Goal: Navigation & Orientation: Find specific page/section

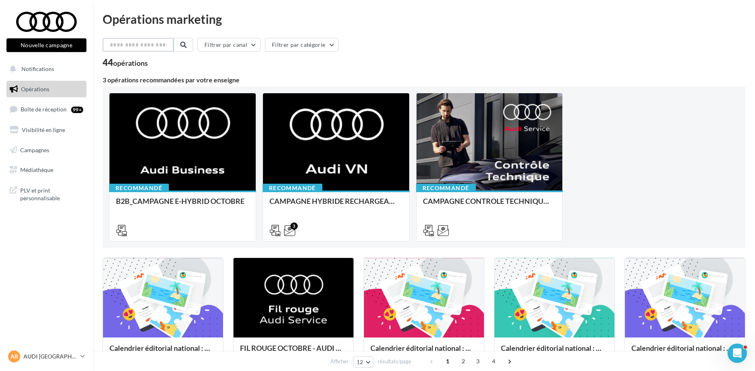
click at [150, 44] on input "text" at bounding box center [138, 45] width 71 height 14
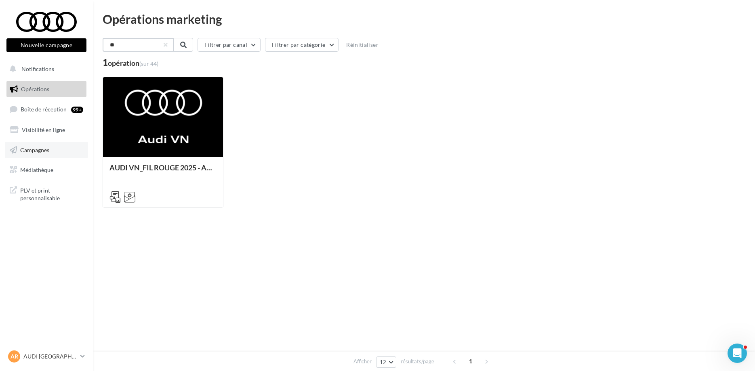
type input "**"
click at [31, 151] on span "Campagnes" at bounding box center [34, 149] width 29 height 7
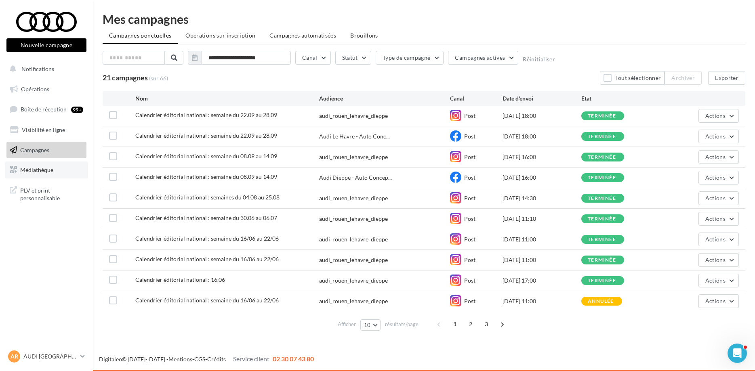
click at [41, 170] on span "Médiathèque" at bounding box center [36, 169] width 33 height 7
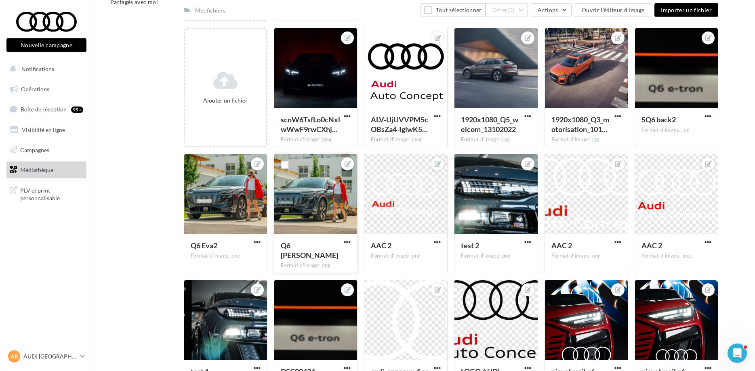
scroll to position [56, 0]
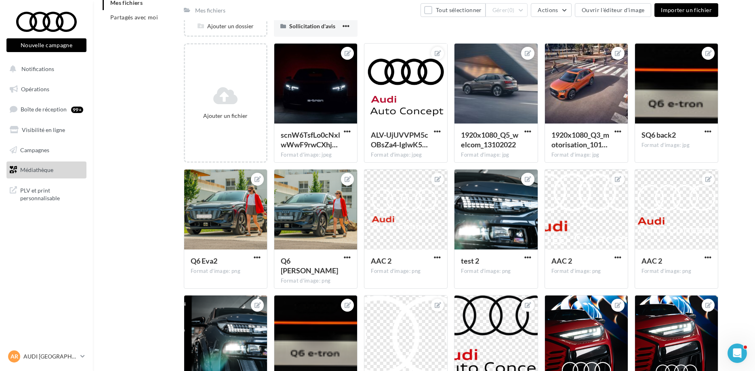
click at [149, 247] on div "Mes fichiers Partagés avec moi Mes fichiers Tout sélectionner Gérer (0) Actions…" at bounding box center [427, 272] width 649 height 552
click at [242, 265] on div "Q6 Eva2" at bounding box center [221, 262] width 60 height 12
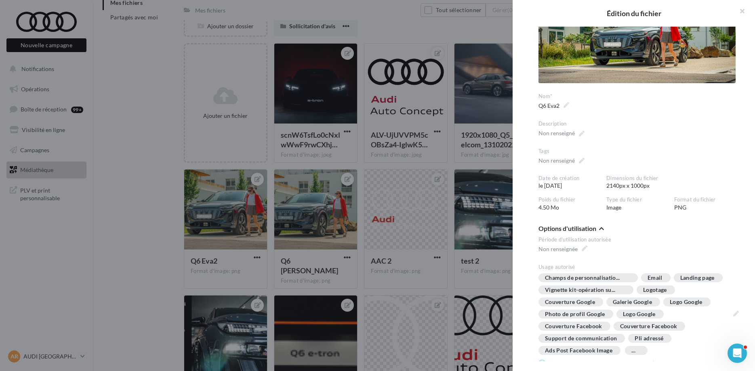
scroll to position [49, 0]
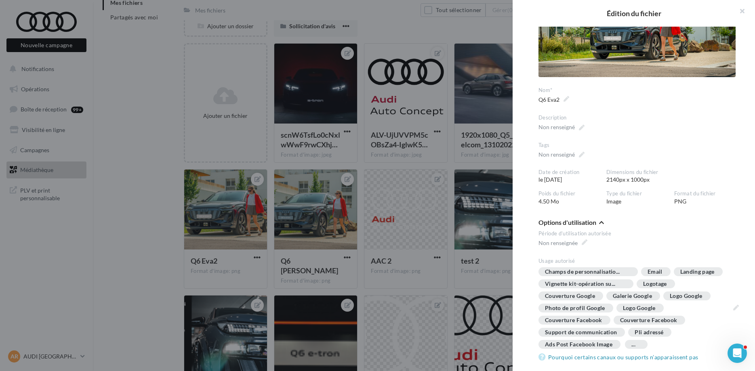
click at [696, 108] on div "Image de la vignette Nom* ******* ******* Q6 Eva2 Description Non renseigné Tag…" at bounding box center [636, 92] width 197 height 228
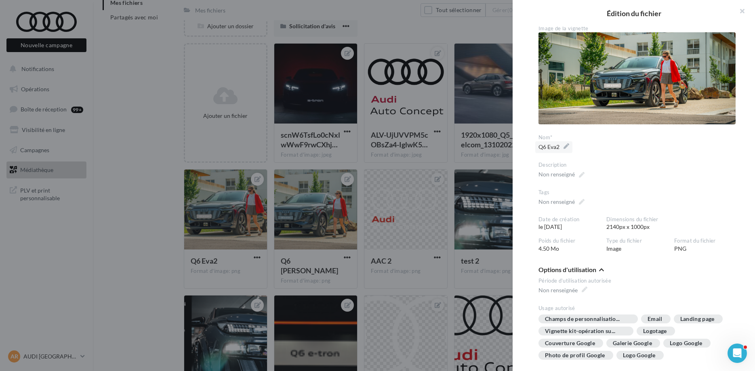
scroll to position [0, 0]
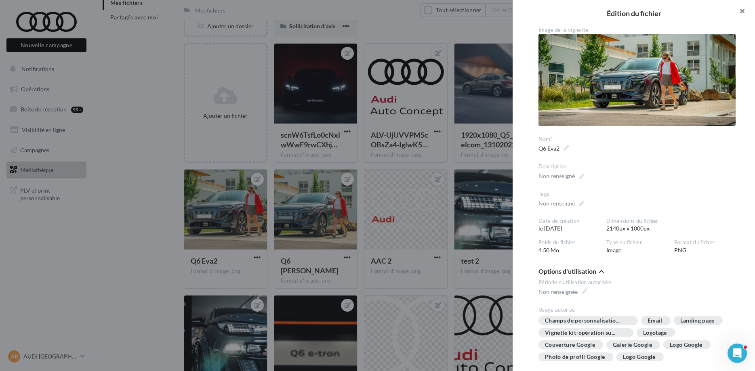
click at [741, 11] on button "button" at bounding box center [739, 12] width 32 height 24
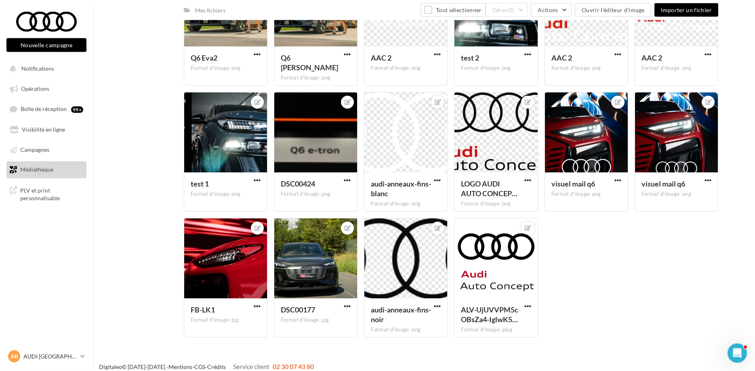
scroll to position [267, 0]
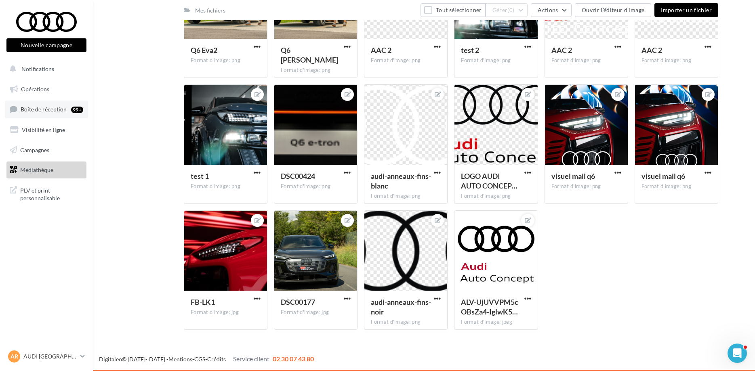
click at [41, 112] on span "Boîte de réception" at bounding box center [44, 109] width 46 height 7
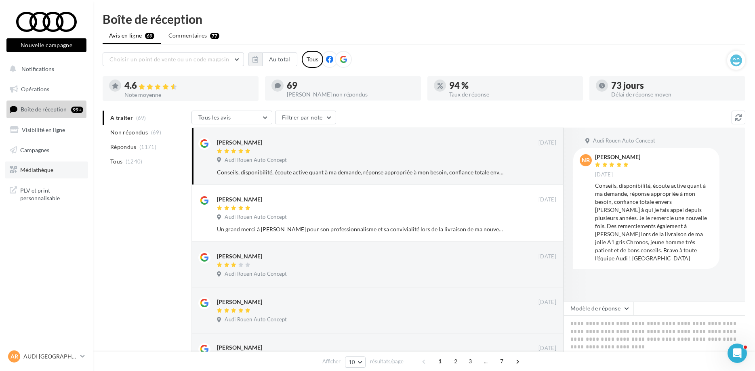
click at [35, 172] on span "Médiathèque" at bounding box center [36, 169] width 33 height 7
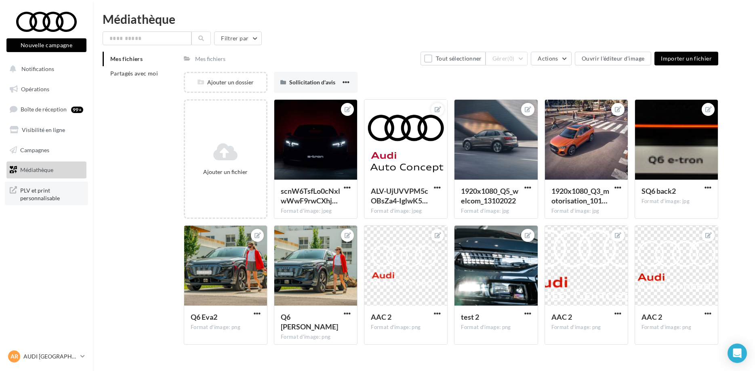
click at [31, 194] on span "PLV et print personnalisable" at bounding box center [51, 193] width 63 height 17
click at [24, 194] on span "PLV et print personnalisable" at bounding box center [51, 193] width 63 height 17
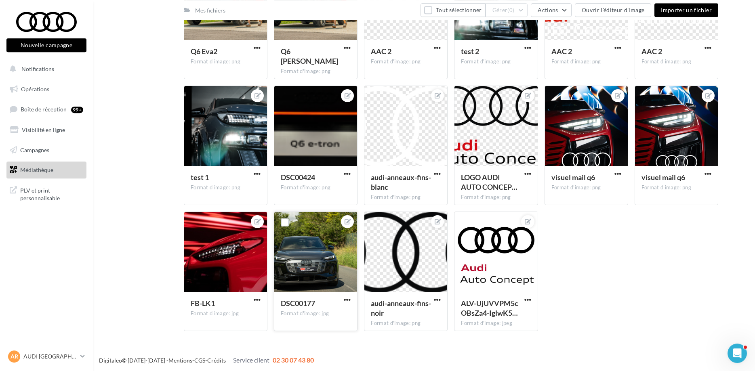
scroll to position [267, 0]
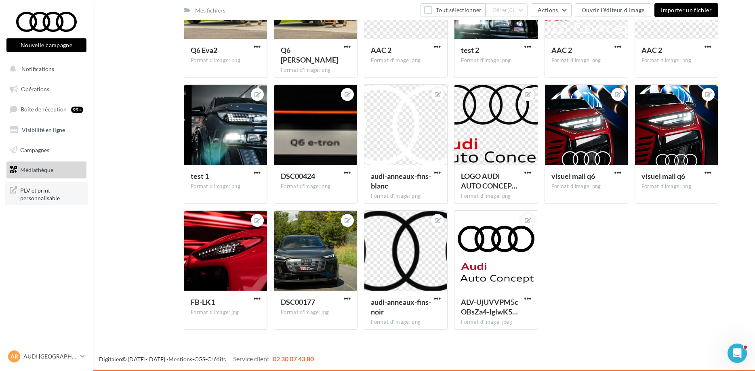
click at [35, 194] on span "PLV et print personnalisable" at bounding box center [51, 193] width 63 height 17
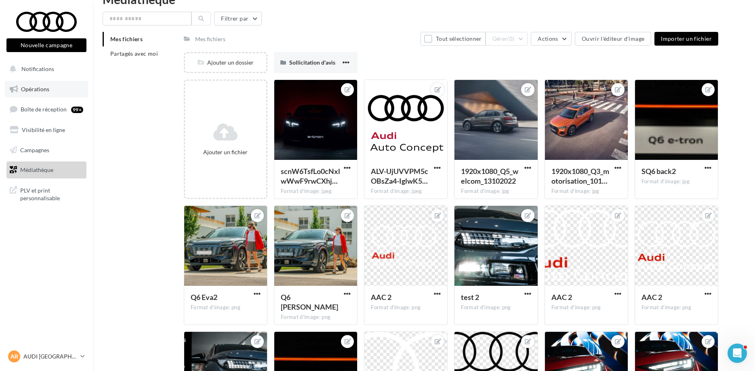
scroll to position [0, 0]
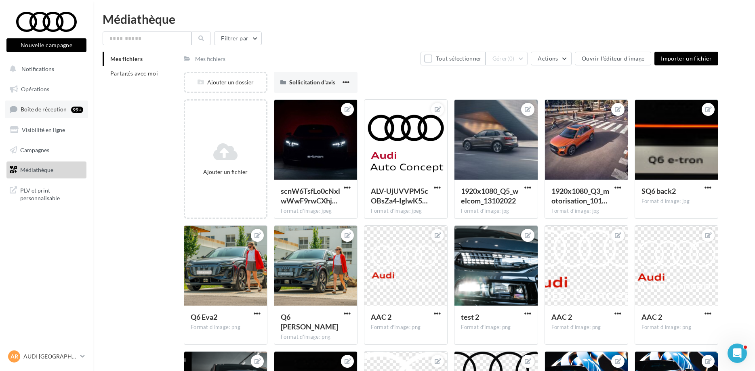
click at [46, 111] on span "Boîte de réception" at bounding box center [44, 109] width 46 height 7
